Goal: Transaction & Acquisition: Purchase product/service

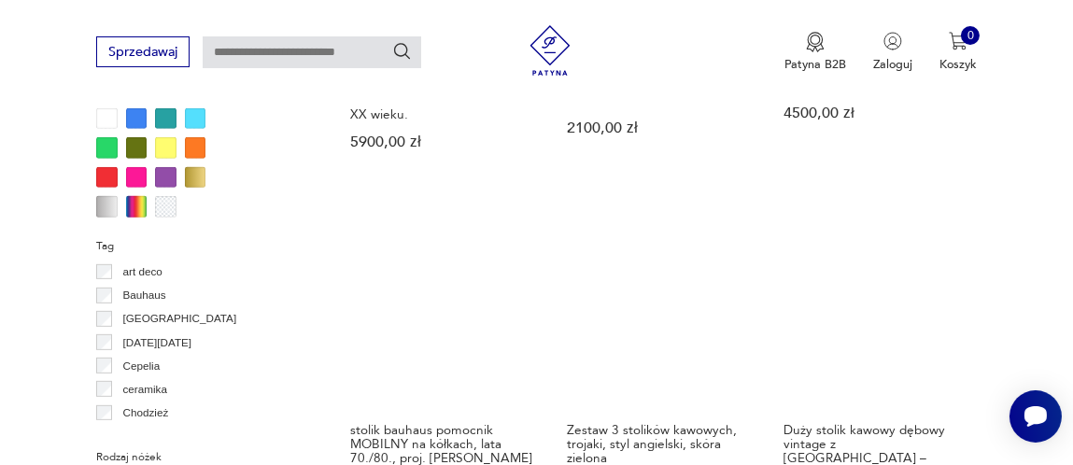
scroll to position [1646, 0]
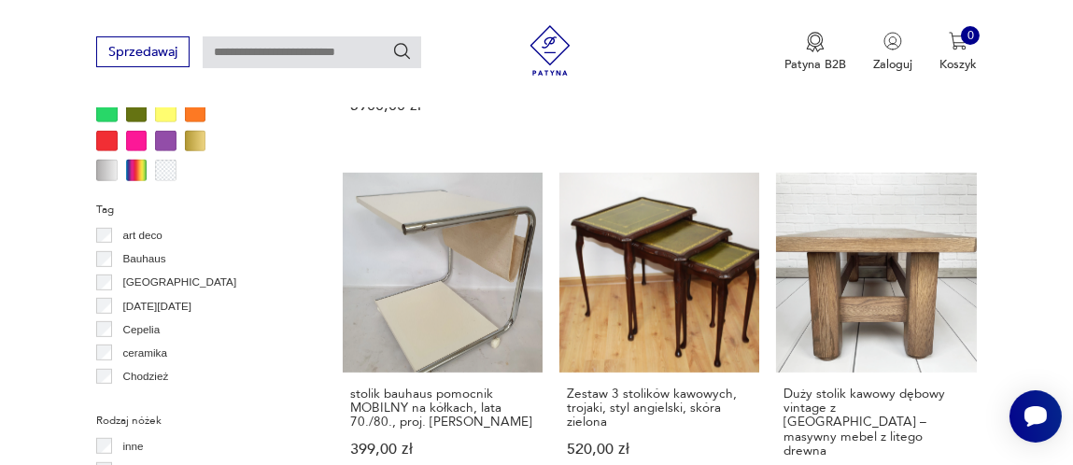
click at [196, 137] on div at bounding box center [195, 141] width 21 height 21
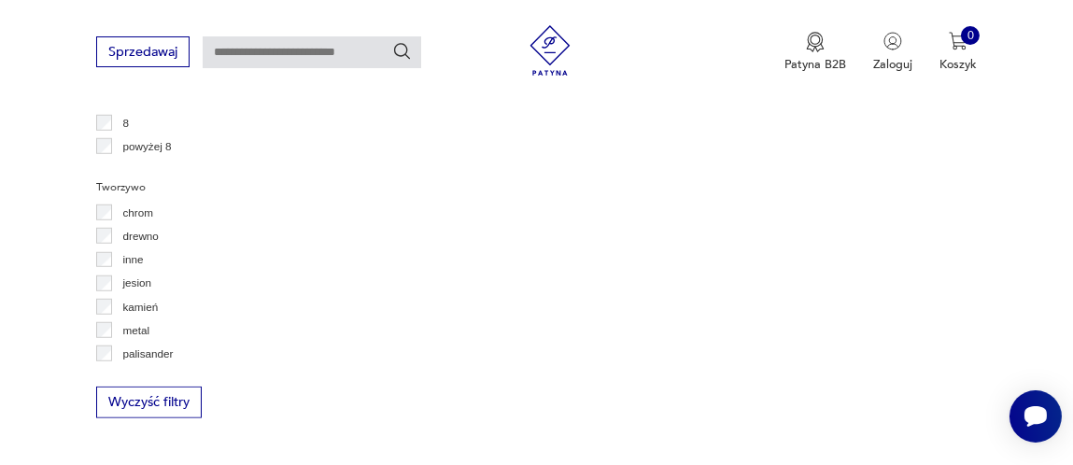
scroll to position [67, 0]
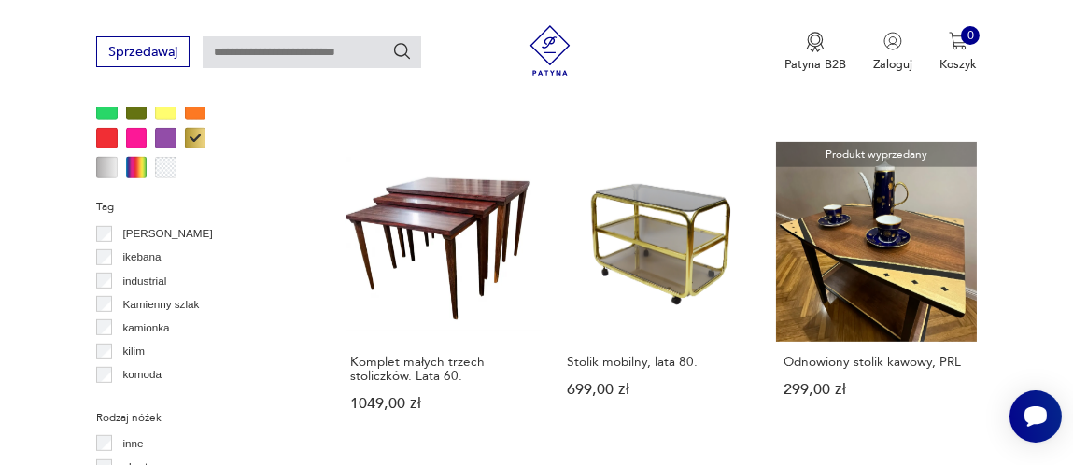
scroll to position [1646, 0]
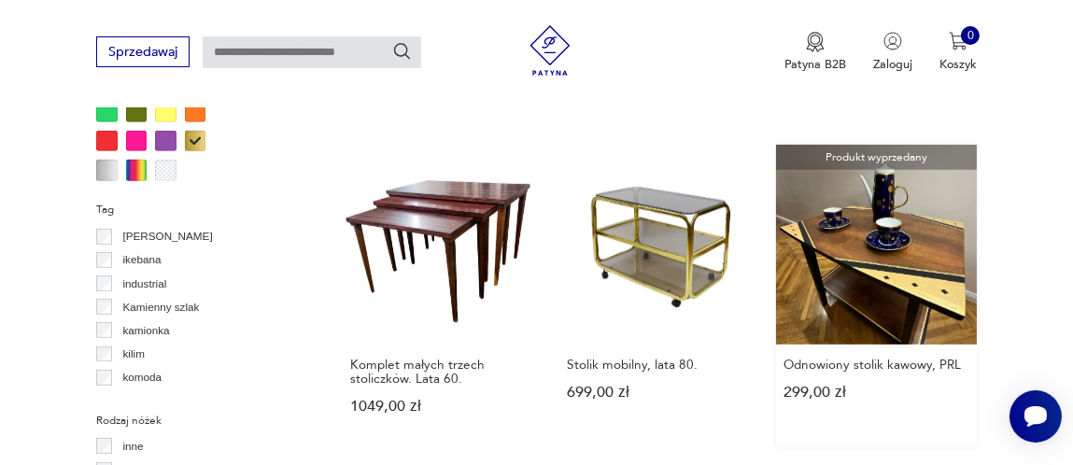
drag, startPoint x: 470, startPoint y: 310, endPoint x: 859, endPoint y: 232, distance: 397.1
click at [859, 232] on link "Produkt wyprzedany Odnowiony stolik kawowy, PRL 299,00 zł" at bounding box center [876, 296] width 200 height 302
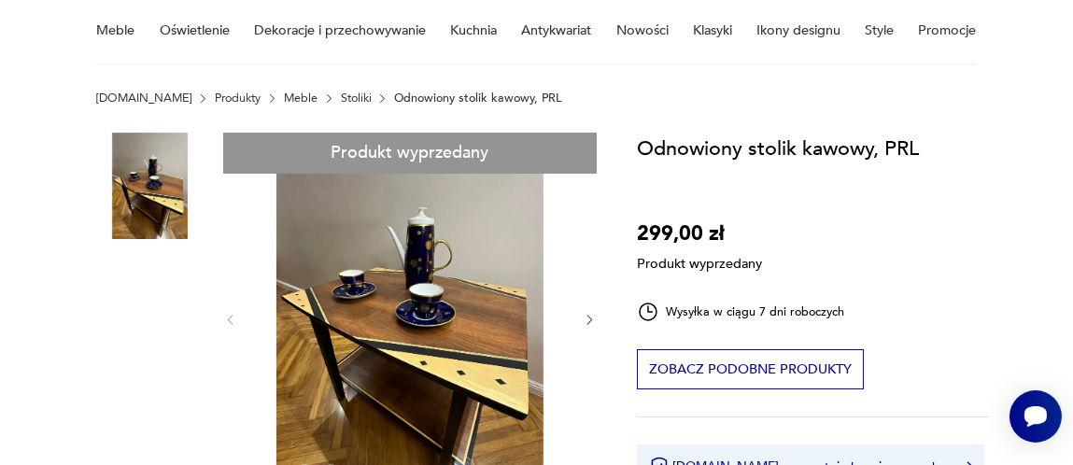
scroll to position [186, 0]
